Goal: Task Accomplishment & Management: Manage account settings

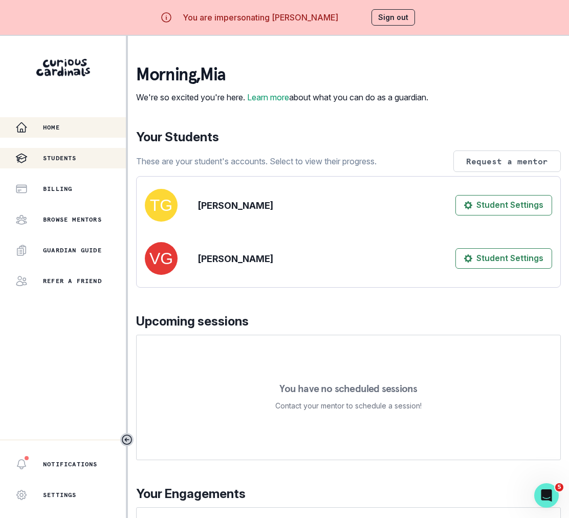
click at [78, 163] on div "Students" at bounding box center [70, 158] width 111 height 12
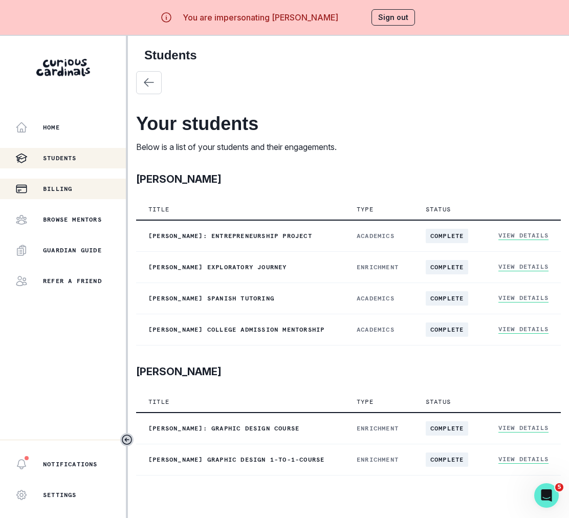
scroll to position [36, 0]
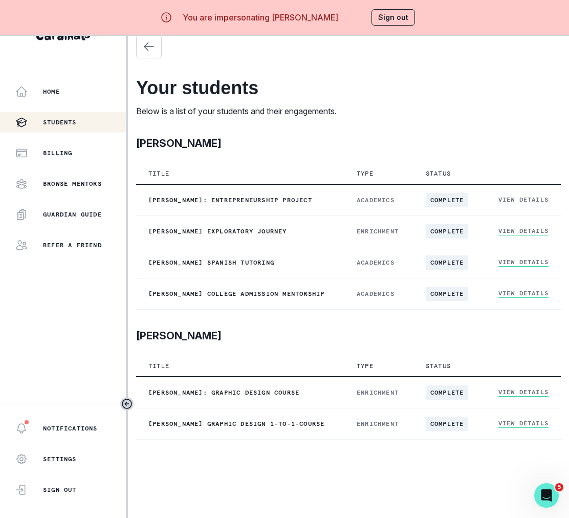
click at [399, 17] on button "Sign out" at bounding box center [394, 17] width 44 height 16
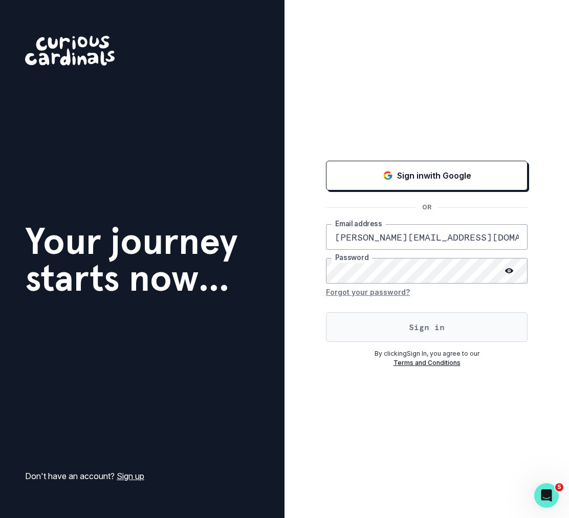
click at [379, 322] on button "Sign in" at bounding box center [427, 327] width 202 height 30
